Goal: Navigation & Orientation: Find specific page/section

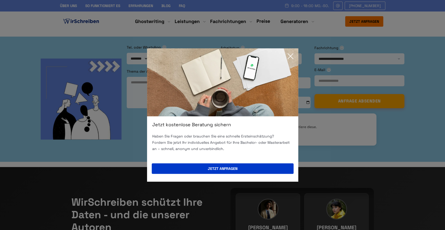
click at [359, 5] on div "Jetzt kostenlose Beratung sichern Haben Sie Fragen oder brauchen Sie eine schne…" at bounding box center [222, 115] width 445 height 230
click at [290, 57] on icon at bounding box center [290, 55] width 5 height 5
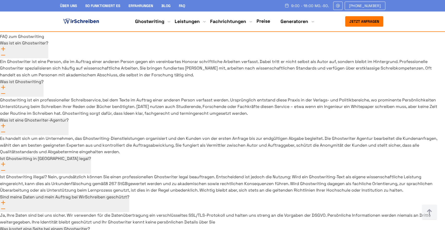
scroll to position [3806, 0]
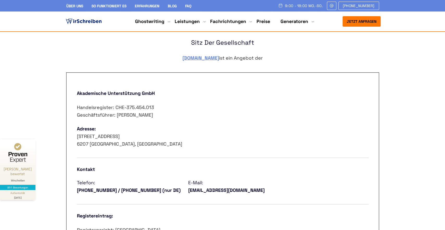
scroll to position [217, 0]
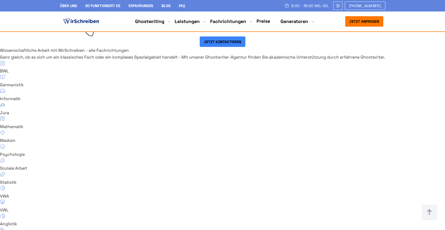
scroll to position [3817, 0]
